Goal: Transaction & Acquisition: Purchase product/service

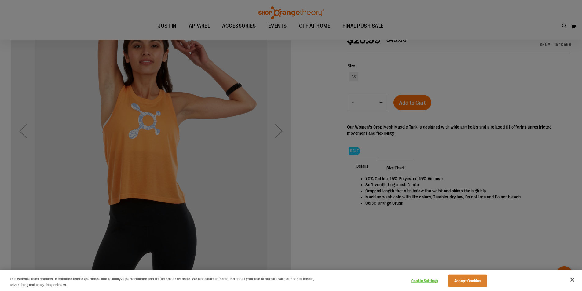
click at [313, 161] on div at bounding box center [291, 145] width 582 height 291
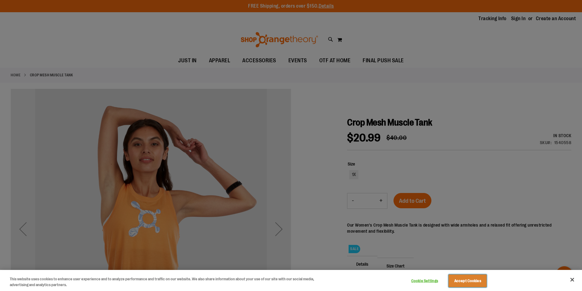
click at [473, 278] on button "Accept Cookies" at bounding box center [467, 280] width 38 height 13
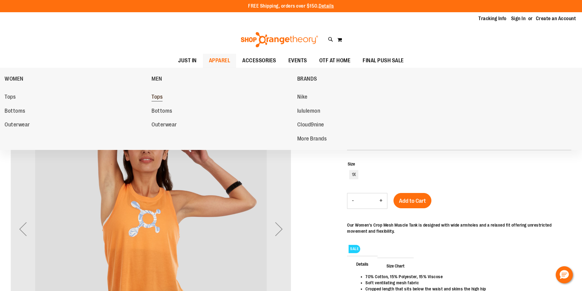
click at [162, 98] on span "Tops" at bounding box center [156, 98] width 11 height 8
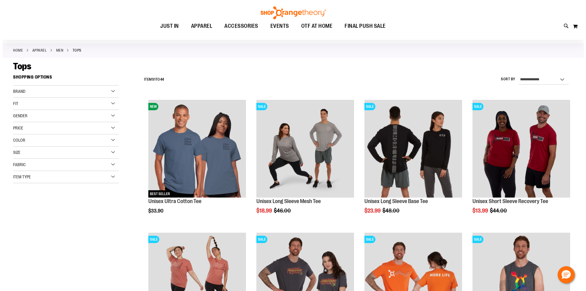
scroll to position [91, 0]
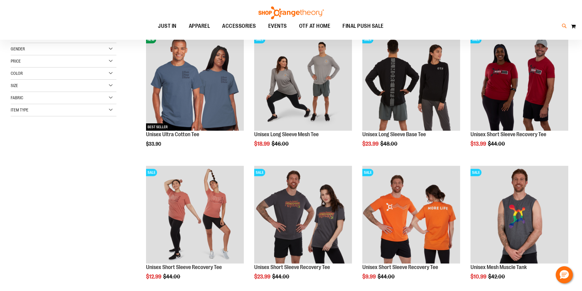
click at [562, 27] on icon at bounding box center [563, 26] width 5 height 7
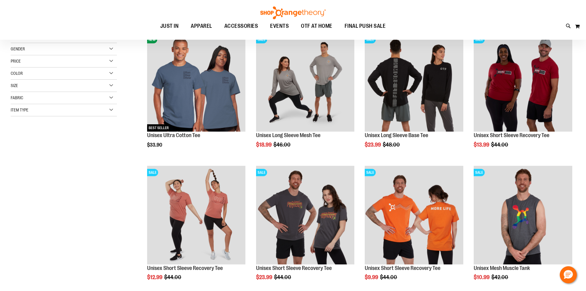
type input "********"
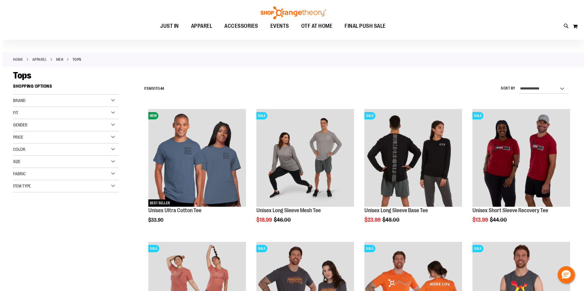
scroll to position [30, 0]
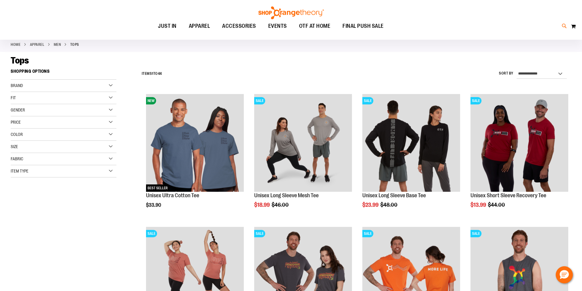
click at [564, 29] on icon at bounding box center [563, 26] width 5 height 7
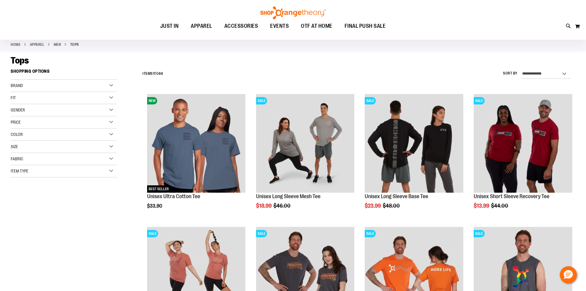
click at [516, 36] on button "submit" at bounding box center [515, 35] width 18 height 18
type input "********"
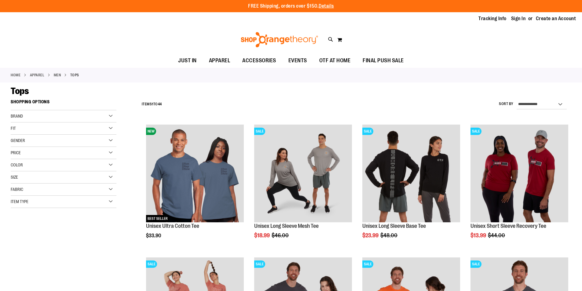
scroll to position [30, 0]
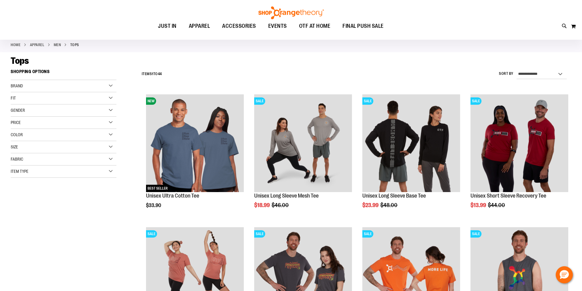
click at [110, 135] on div "Color" at bounding box center [64, 135] width 106 height 12
click at [103, 149] on div "Green" at bounding box center [104, 150] width 9 height 9
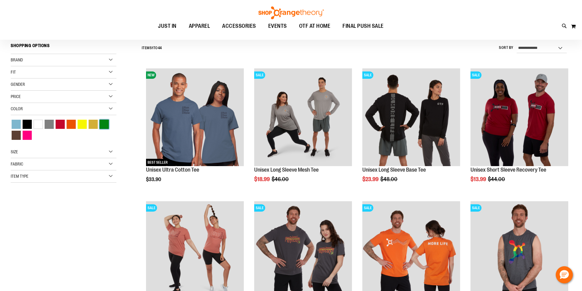
scroll to position [57, 0]
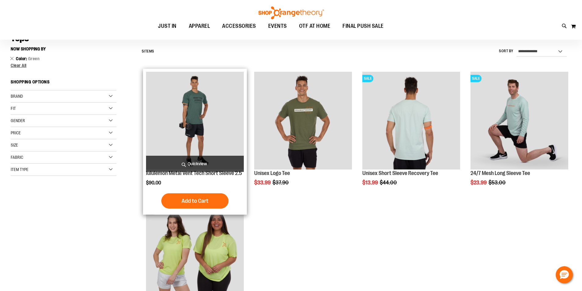
scroll to position [61, 0]
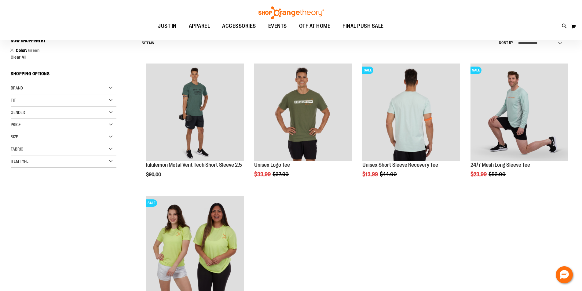
click at [111, 101] on div "Fit" at bounding box center [64, 100] width 106 height 12
click at [112, 88] on div "Brand" at bounding box center [64, 88] width 106 height 12
click at [40, 110] on link "Orangetheory" at bounding box center [59, 107] width 101 height 6
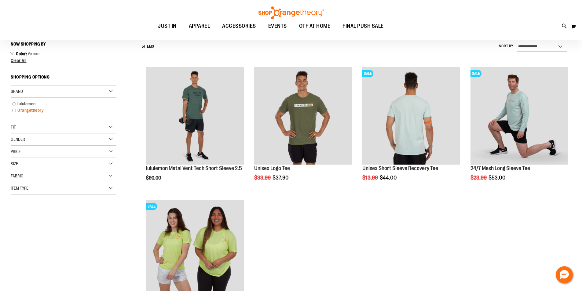
scroll to position [57, 0]
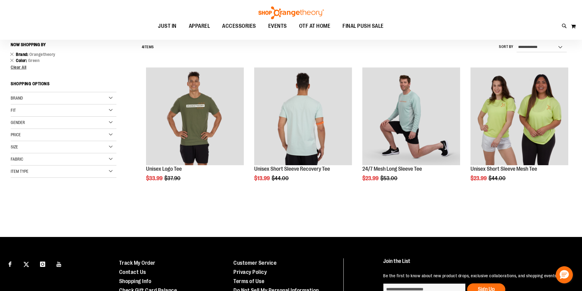
click at [12, 112] on span "Fit" at bounding box center [13, 110] width 5 height 5
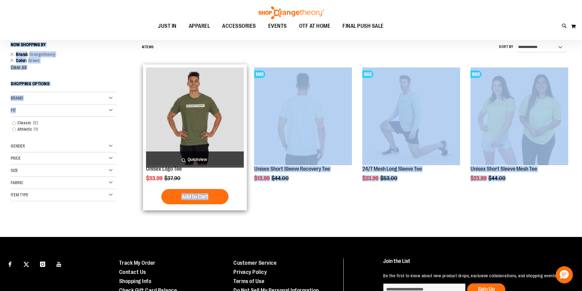
drag, startPoint x: 12, startPoint y: 112, endPoint x: 241, endPoint y: 194, distance: 243.7
click at [231, 191] on div "**********" at bounding box center [291, 136] width 560 height 194
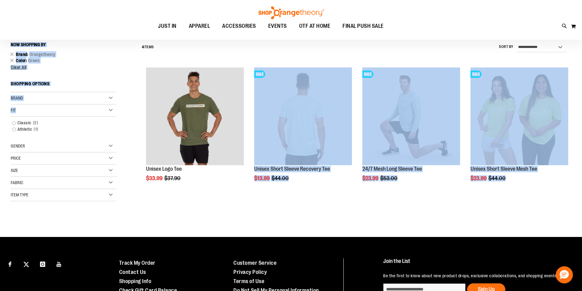
click at [286, 207] on div "Show ** ** ** per page" at bounding box center [355, 209] width 432 height 6
